Goal: Browse casually

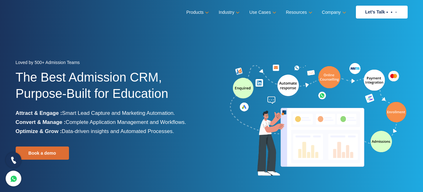
click at [16, 165] on link at bounding box center [14, 160] width 16 height 16
click at [96, 71] on h1 "The Best Admission CRM, Purpose-Built for Education" at bounding box center [111, 88] width 191 height 39
